Goal: Information Seeking & Learning: Check status

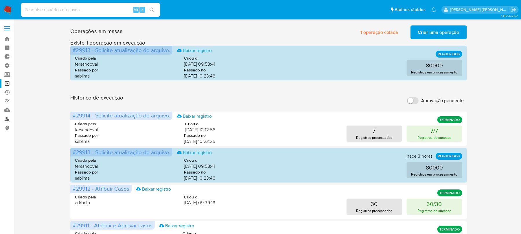
click at [6, 120] on link "Localizador de pessoas" at bounding box center [34, 119] width 69 height 9
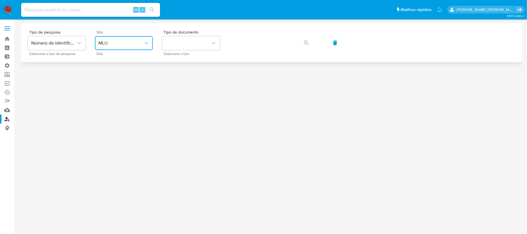
click at [109, 41] on span "MLU" at bounding box center [120, 43] width 45 height 6
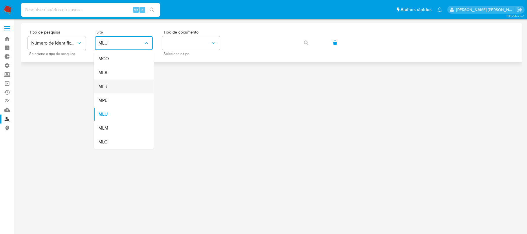
click at [106, 87] on span "MLB" at bounding box center [102, 87] width 9 height 6
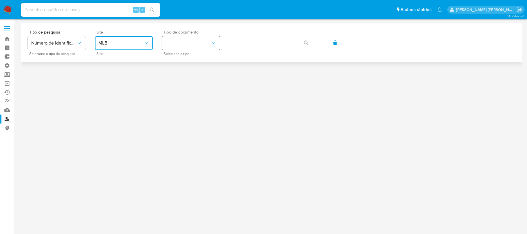
click at [182, 43] on button "identificationType" at bounding box center [191, 43] width 58 height 14
click at [179, 80] on div "CPF CPF" at bounding box center [189, 81] width 47 height 20
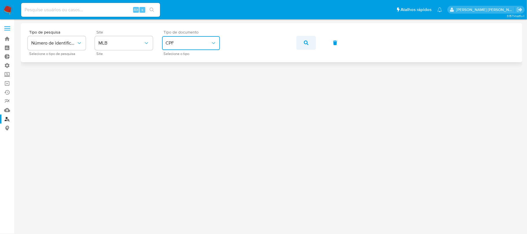
click at [307, 43] on icon "button" at bounding box center [306, 43] width 5 height 5
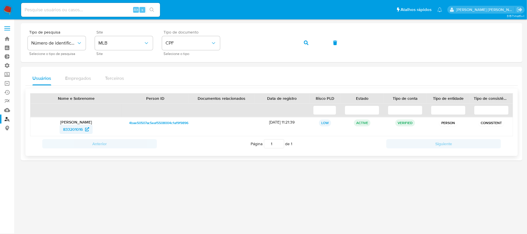
click at [71, 131] on span "833201016" at bounding box center [73, 129] width 20 height 9
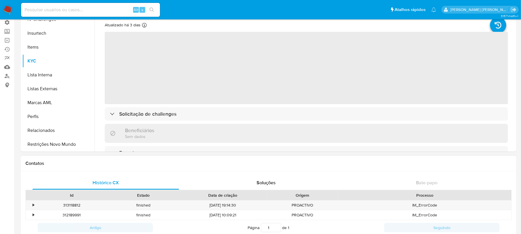
scroll to position [77, 0]
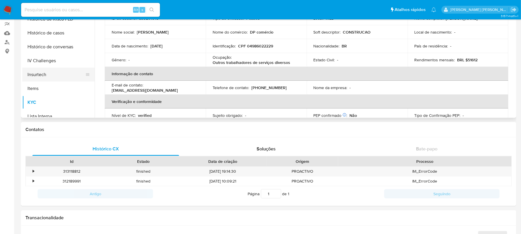
select select "10"
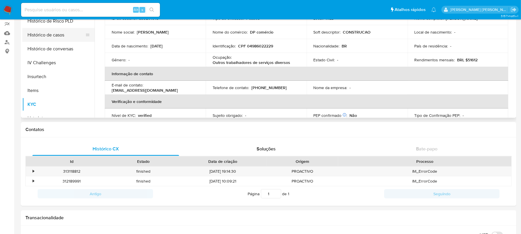
click at [56, 37] on button "Histórico de casos" at bounding box center [56, 35] width 68 height 14
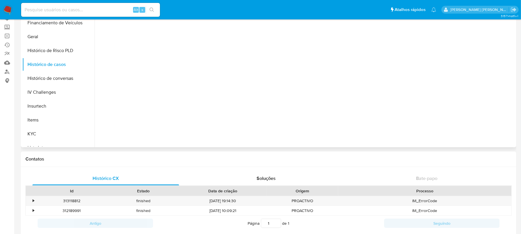
scroll to position [0, 0]
